Goal: Task Accomplishment & Management: Manage account settings

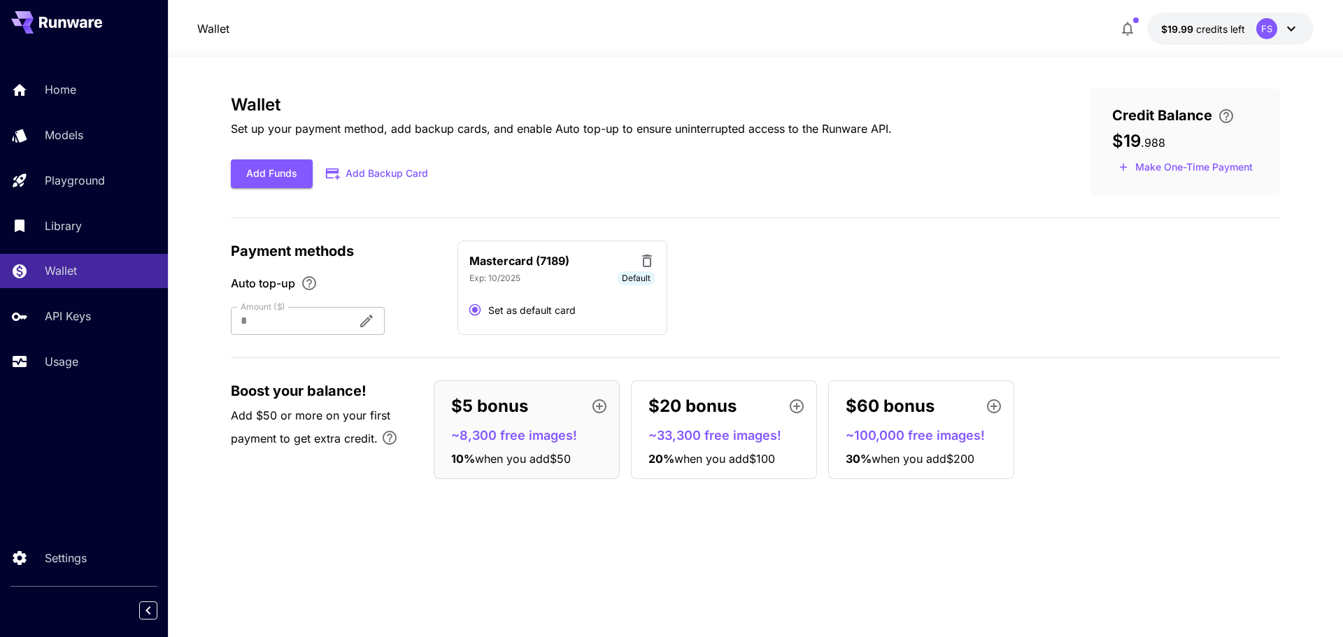
click at [1229, 26] on span "credits left" at bounding box center [1220, 29] width 49 height 12
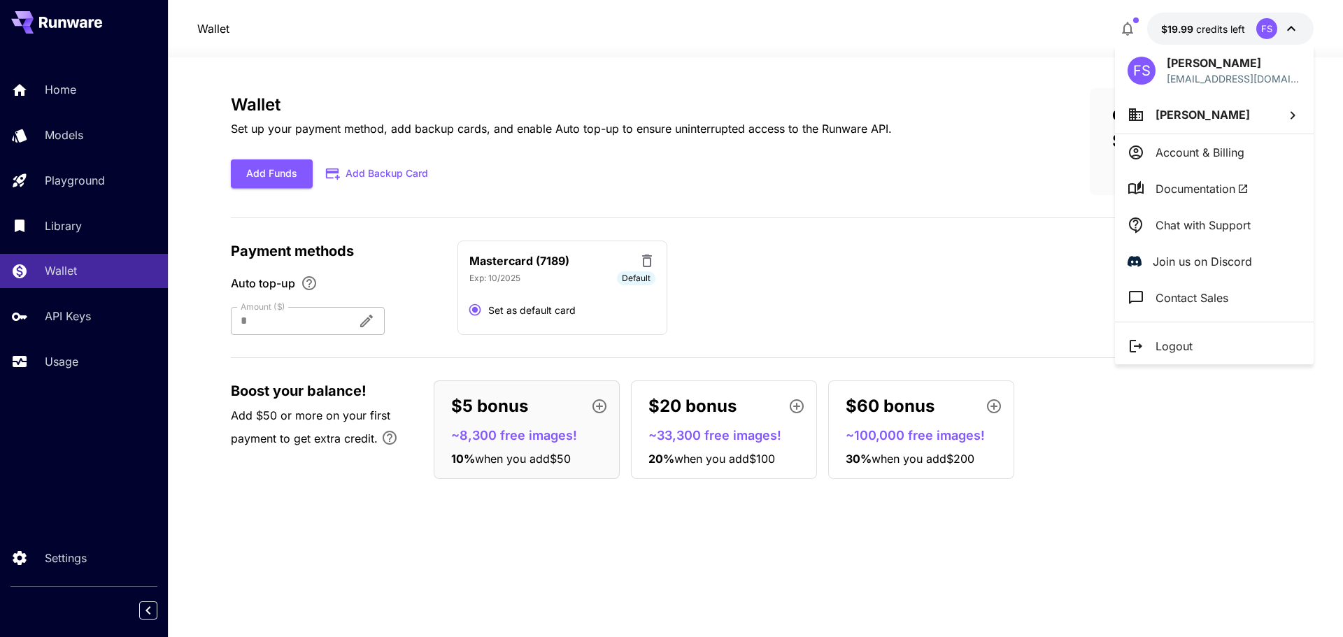
click at [1190, 152] on p "Account & Billing" at bounding box center [1199, 152] width 89 height 17
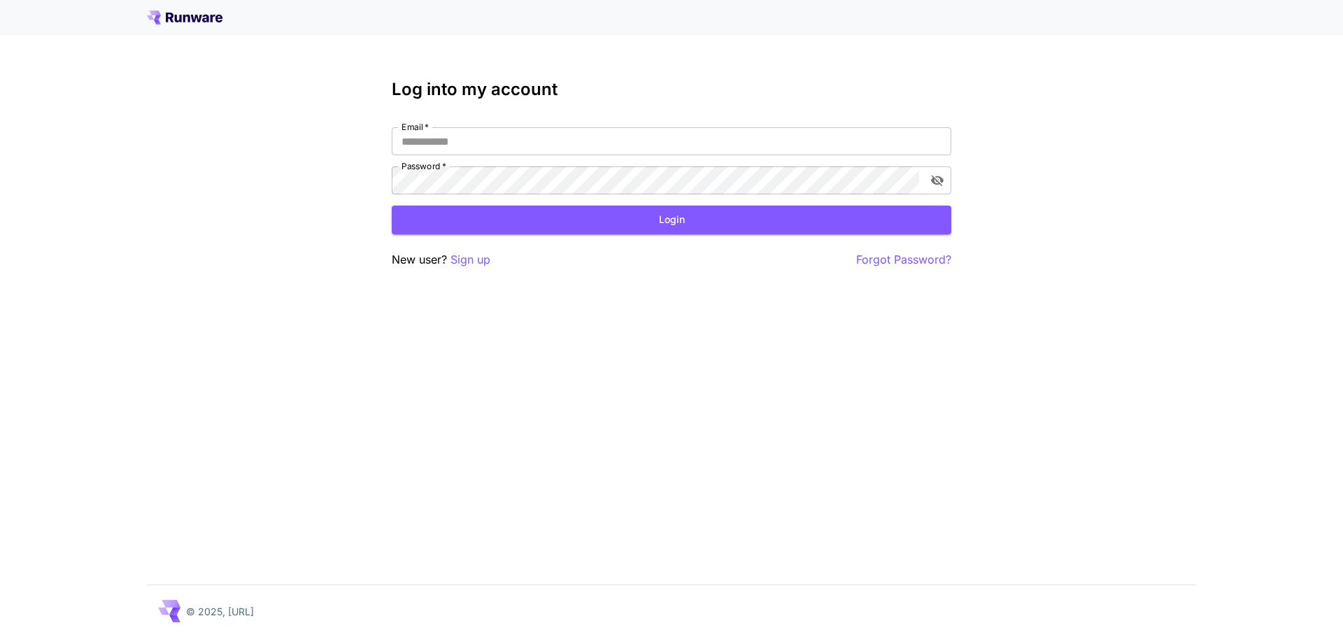
type input "**********"
click at [573, 217] on button "Login" at bounding box center [671, 220] width 559 height 29
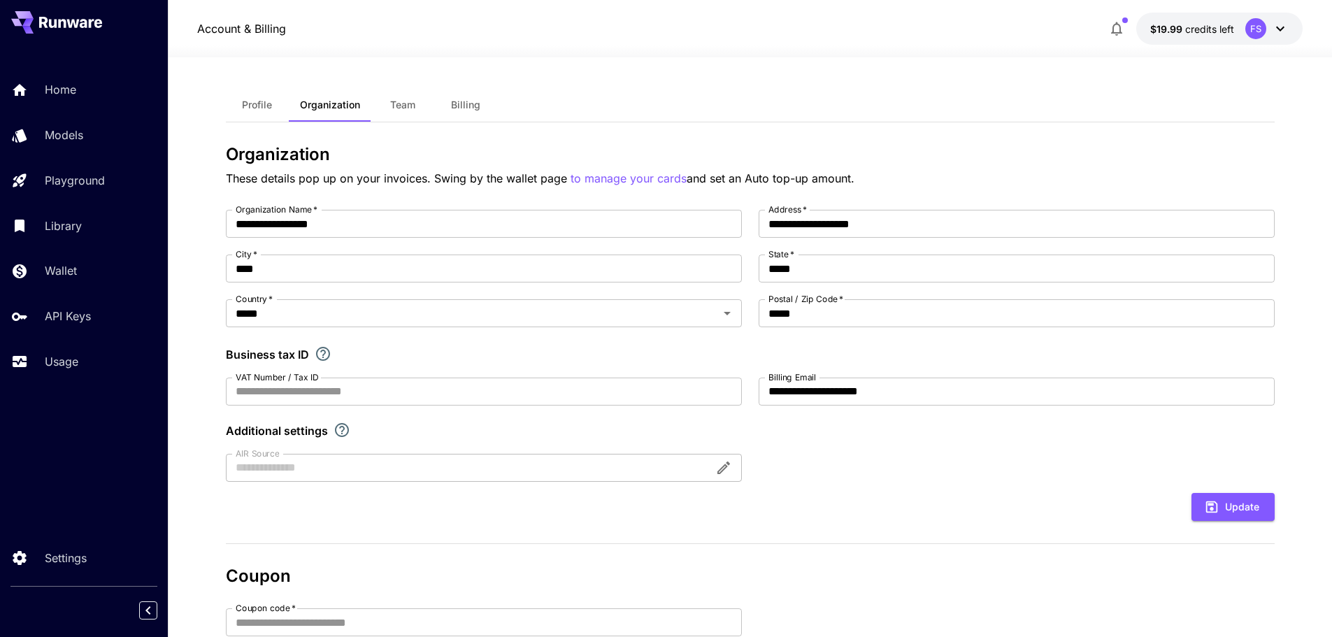
click at [472, 108] on span "Billing" at bounding box center [465, 105] width 29 height 13
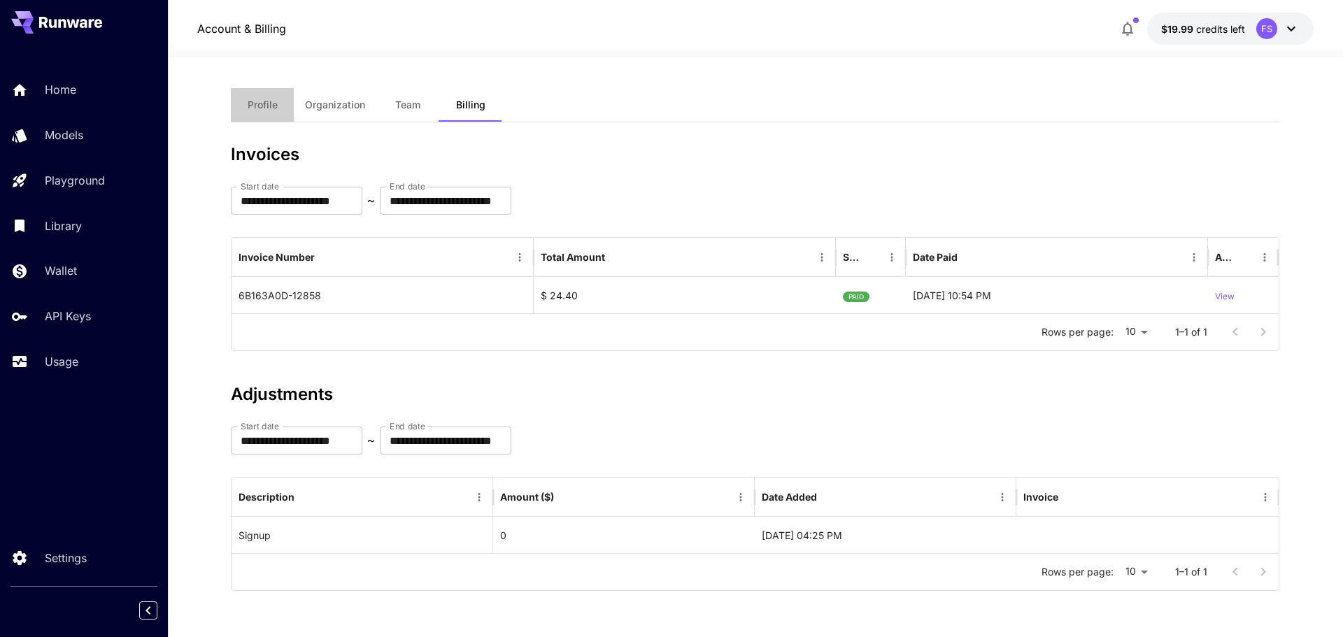
click at [267, 100] on span "Profile" at bounding box center [263, 105] width 30 height 13
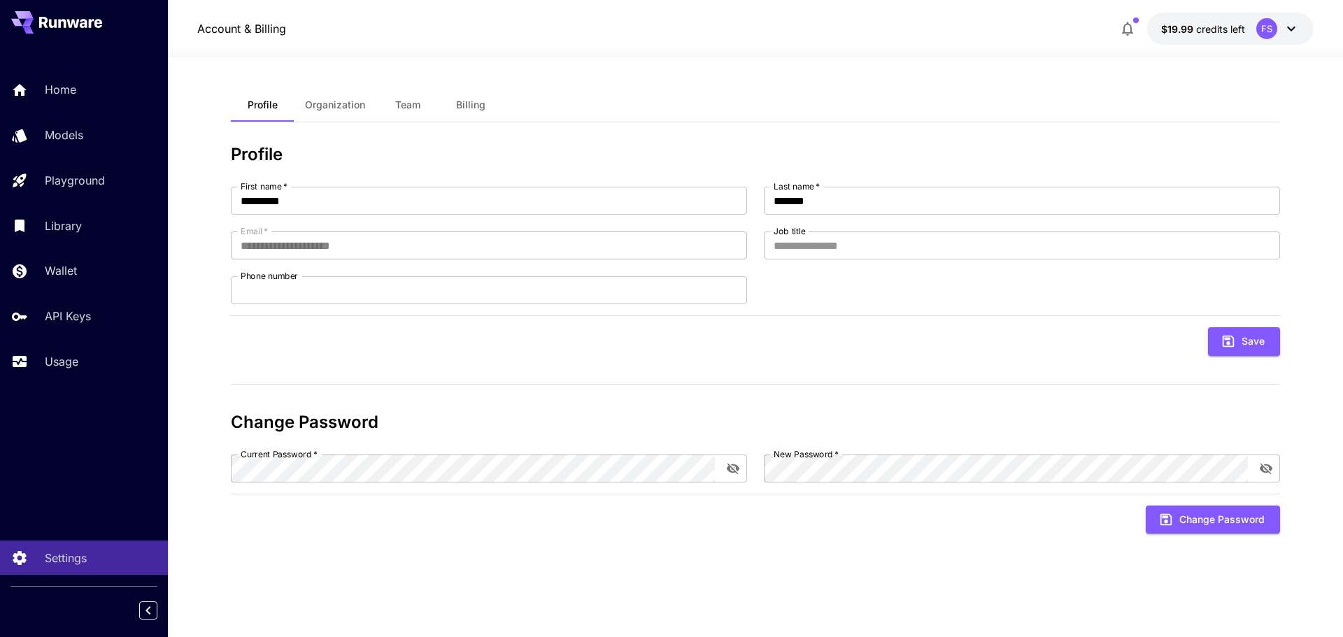
click at [320, 108] on span "Organization" at bounding box center [335, 105] width 60 height 13
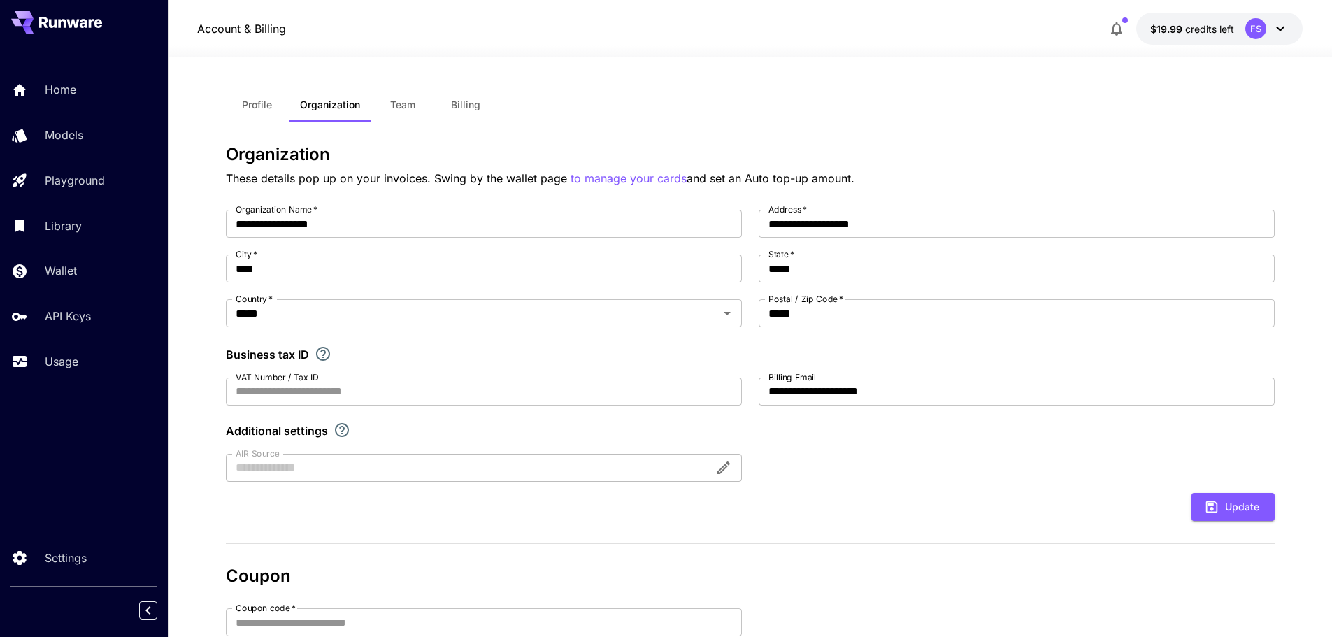
click at [394, 104] on span "Team" at bounding box center [402, 105] width 25 height 13
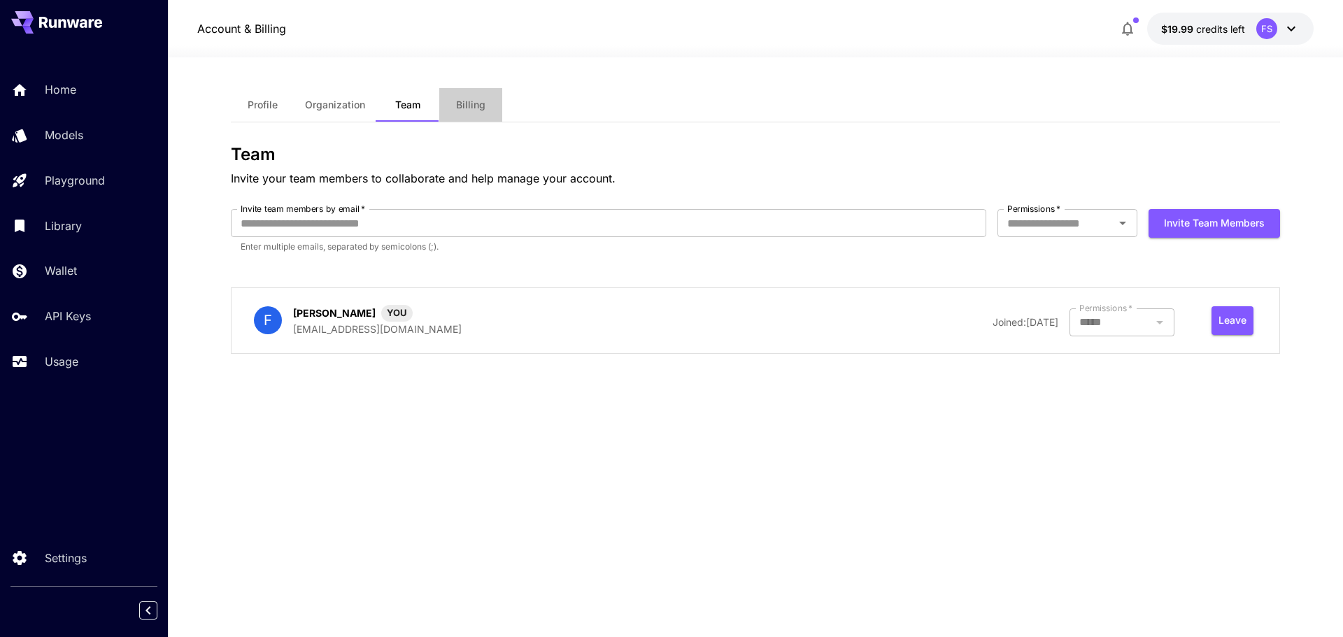
click at [469, 107] on span "Billing" at bounding box center [470, 105] width 29 height 13
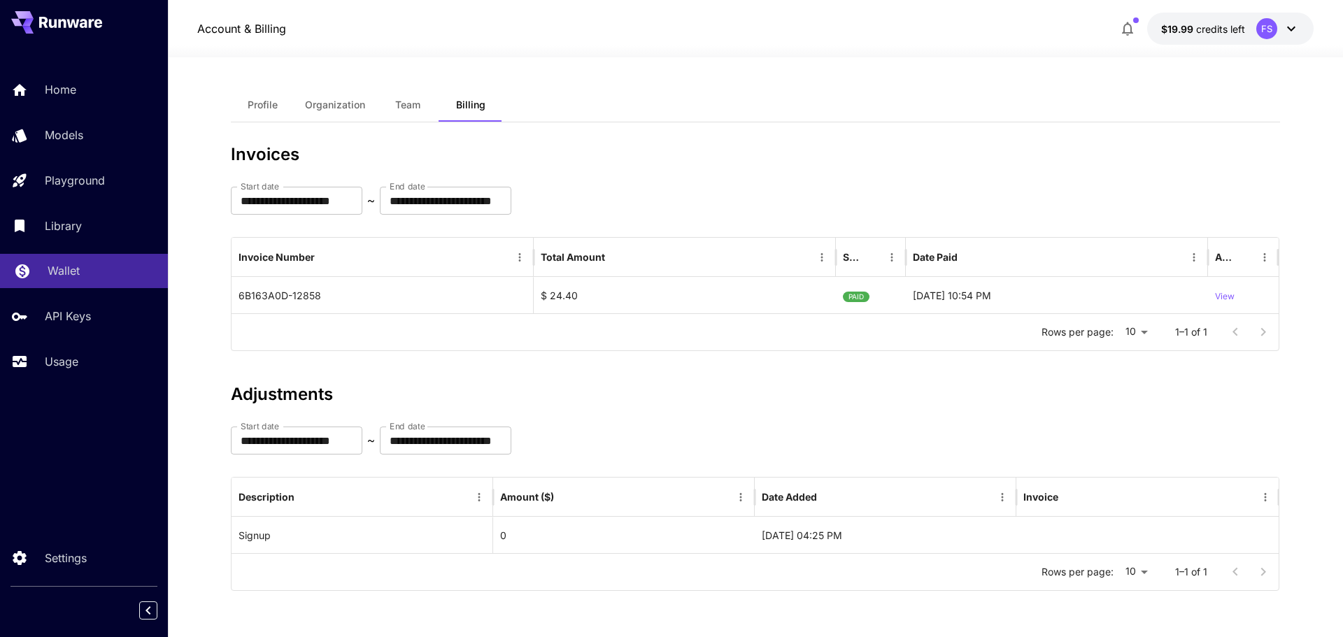
click at [108, 275] on div "Wallet" at bounding box center [102, 270] width 109 height 17
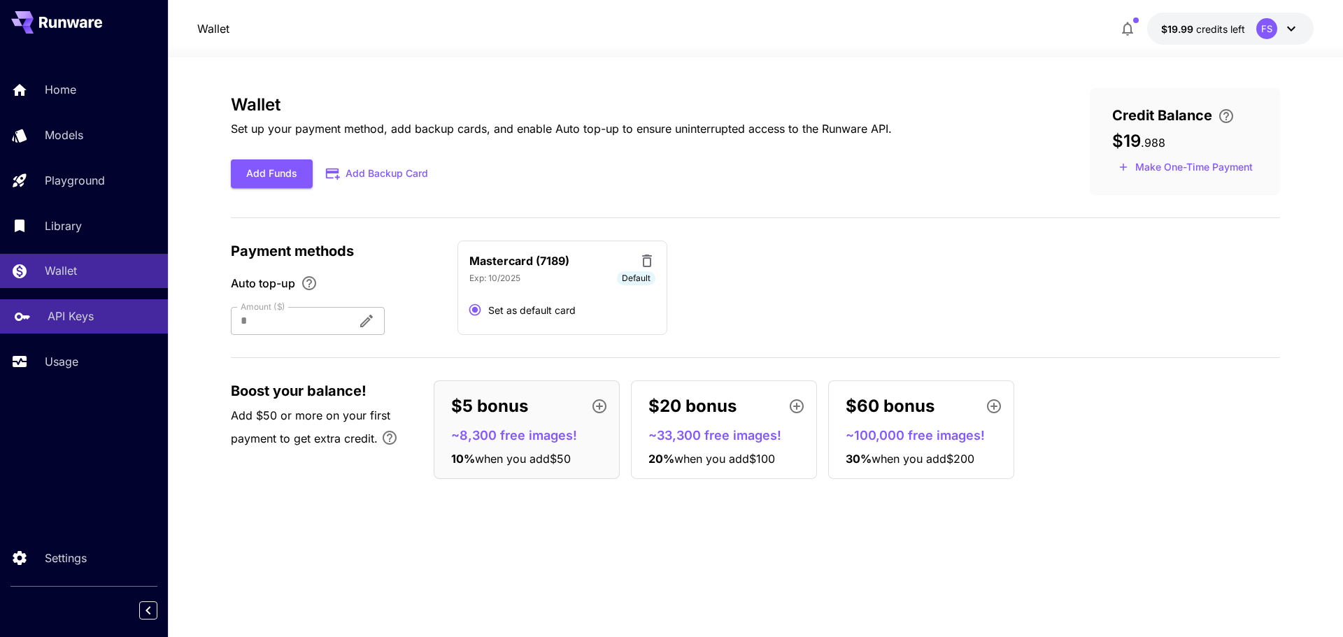
click at [87, 308] on p "API Keys" at bounding box center [71, 316] width 46 height 17
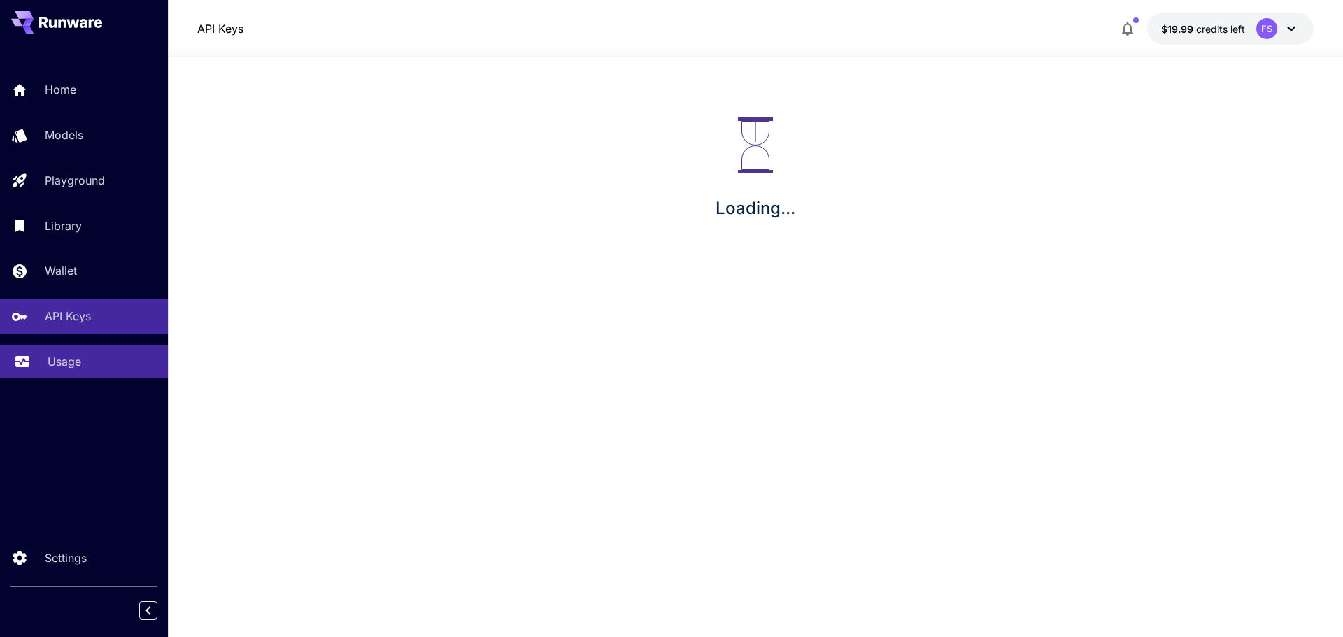
click at [76, 366] on p "Usage" at bounding box center [65, 361] width 34 height 17
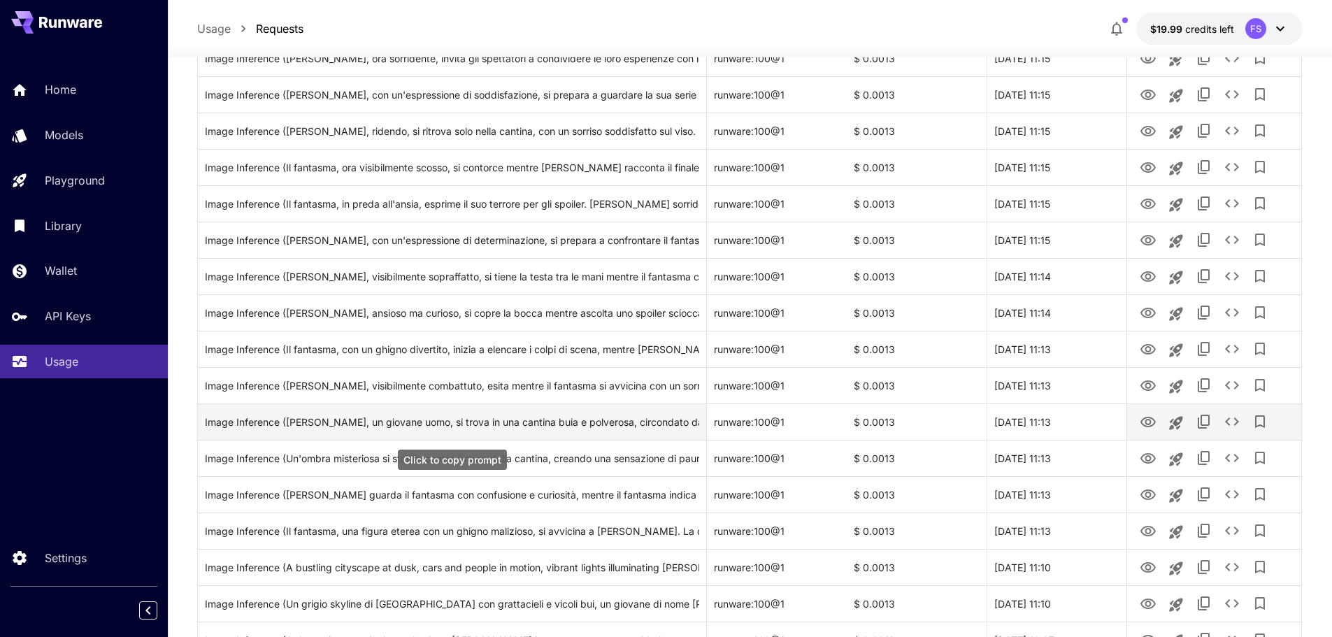
scroll to position [1536, 0]
